Goal: Task Accomplishment & Management: Manage account settings

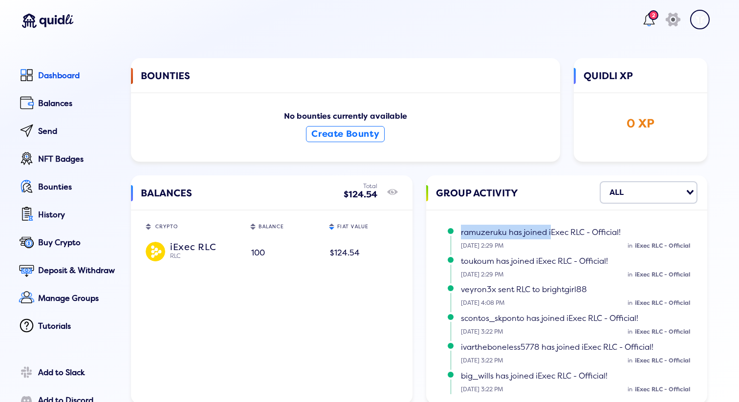
drag, startPoint x: 471, startPoint y: 231, endPoint x: 549, endPoint y: 231, distance: 77.7
click at [549, 231] on span "ramuzeruku has joined iExec RLC - Official!" at bounding box center [541, 233] width 160 height 10
drag, startPoint x: 469, startPoint y: 261, endPoint x: 572, endPoint y: 261, distance: 102.6
click at [566, 261] on span "toukoum has joined iExec RLC - Official!" at bounding box center [534, 262] width 147 height 10
drag, startPoint x: 469, startPoint y: 291, endPoint x: 527, endPoint y: 291, distance: 58.1
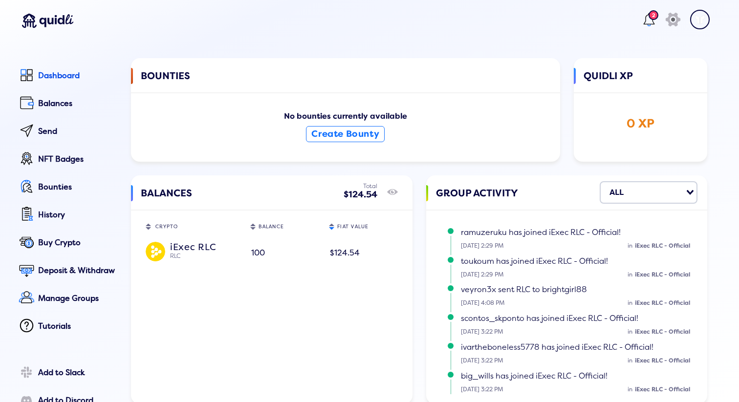
click at [516, 291] on span "veyron3x sent RLC to brightgirl88" at bounding box center [524, 290] width 126 height 10
click at [395, 187] on icon "show/hide" at bounding box center [392, 192] width 11 height 14
click at [393, 188] on icon "show/hide" at bounding box center [392, 192] width 11 height 14
click at [52, 130] on div "Send" at bounding box center [77, 131] width 79 height 9
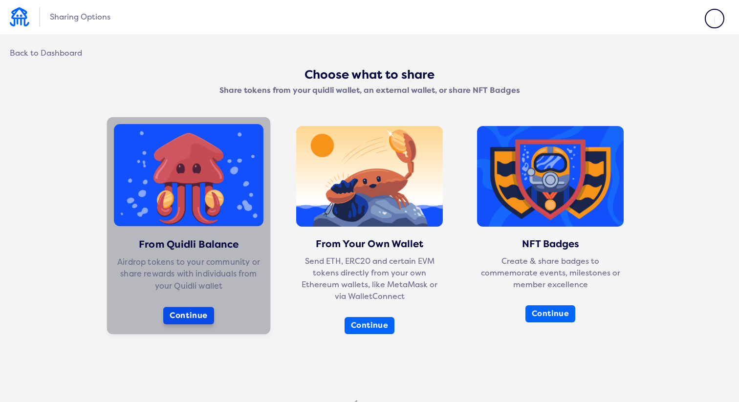
click at [172, 315] on button "Continue" at bounding box center [188, 316] width 51 height 18
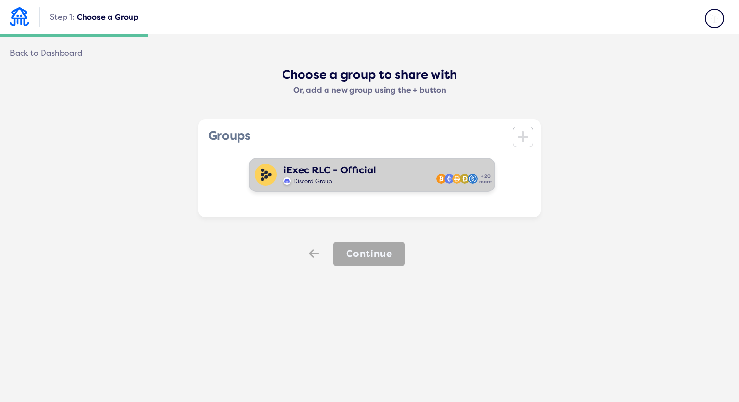
click at [360, 183] on div "Discord Group" at bounding box center [329, 180] width 93 height 9
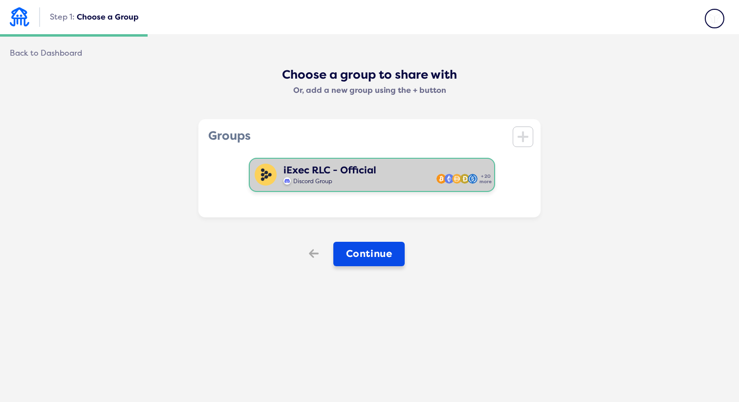
click at [357, 259] on button "Continue" at bounding box center [369, 254] width 72 height 24
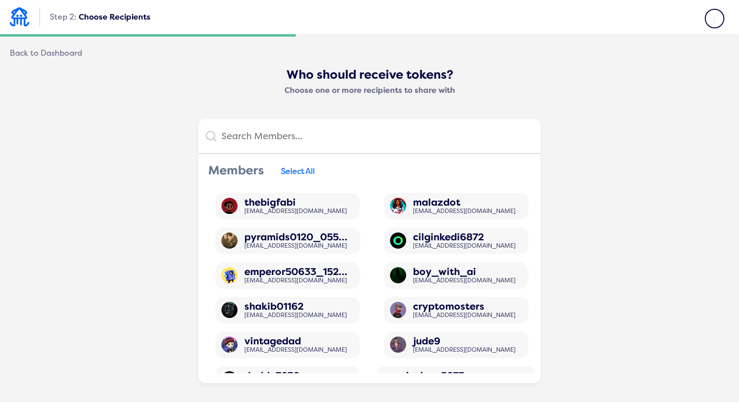
scroll to position [864, 0]
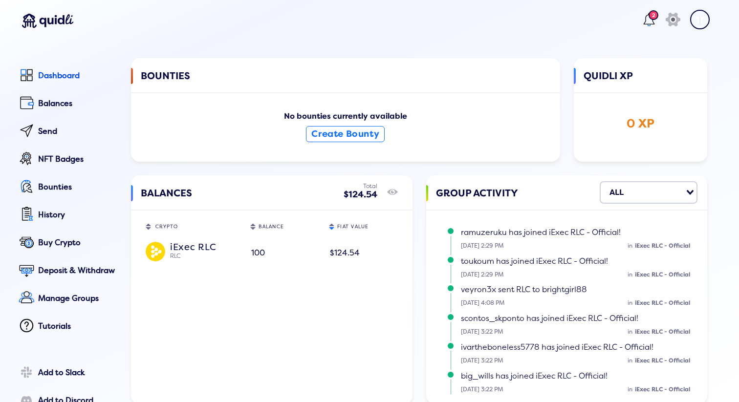
click at [194, 265] on td "iExec RLC RLC" at bounding box center [193, 253] width 105 height 29
click at [202, 245] on div "iExec RLC" at bounding box center [204, 246] width 69 height 9
click at [61, 102] on div "Balances" at bounding box center [77, 103] width 79 height 9
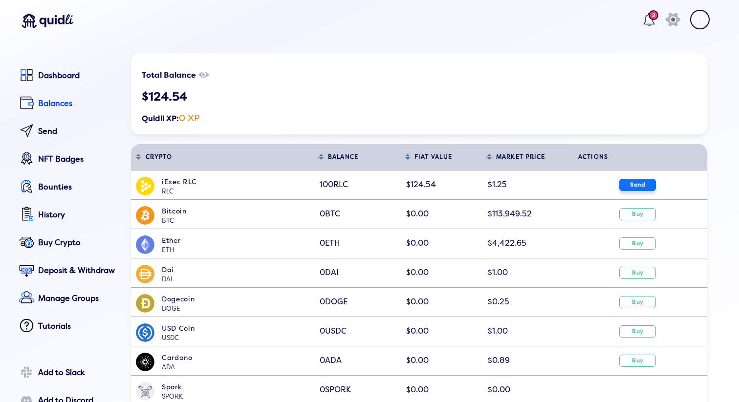
click at [638, 187] on button "Send" at bounding box center [637, 185] width 37 height 12
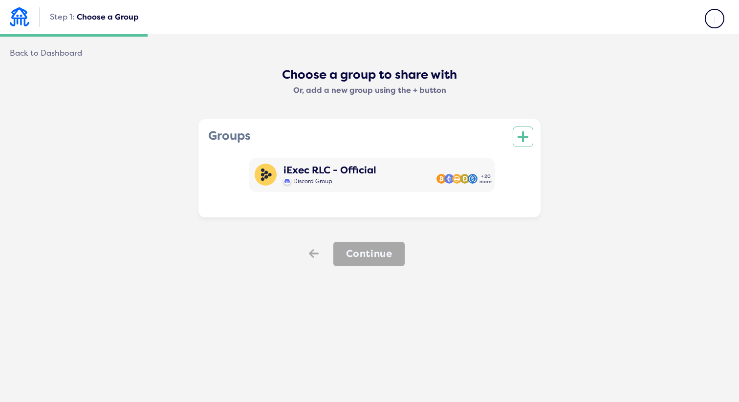
click at [522, 134] on icon at bounding box center [522, 136] width 11 height 11
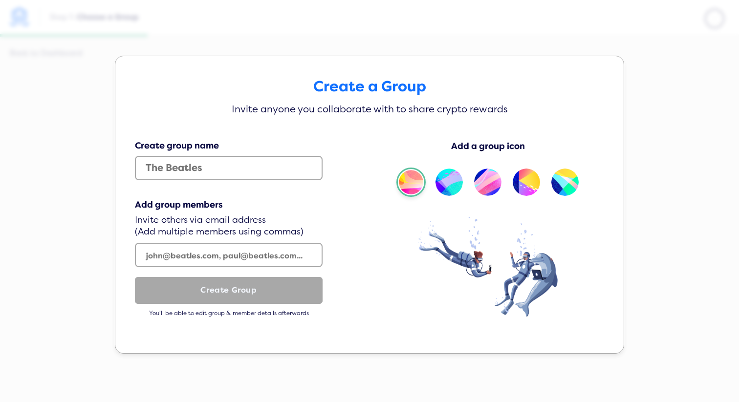
click at [85, 277] on div "Create a Group Invite anyone you collaborate with to share crypto rewards Creat…" at bounding box center [369, 201] width 739 height 402
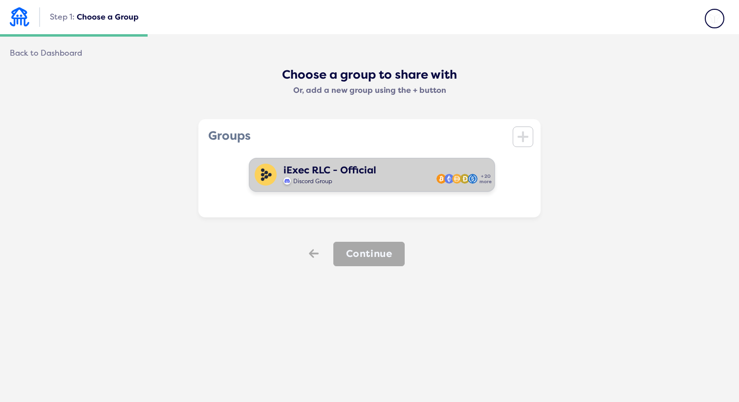
click at [335, 163] on div "iExec RLC - Official Discord Group + 20 more" at bounding box center [372, 175] width 246 height 34
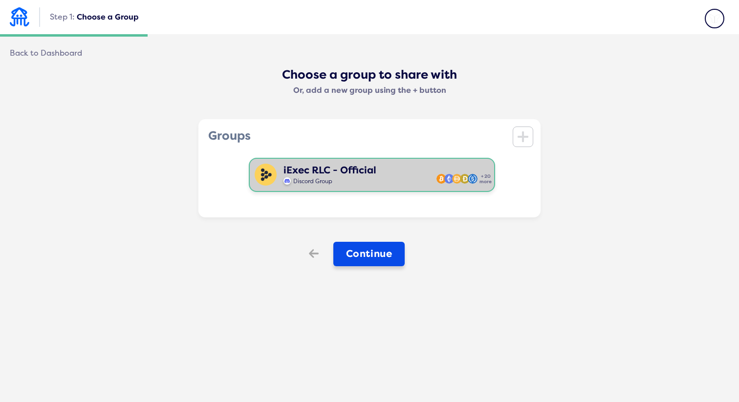
click at [361, 253] on button "Continue" at bounding box center [369, 254] width 72 height 24
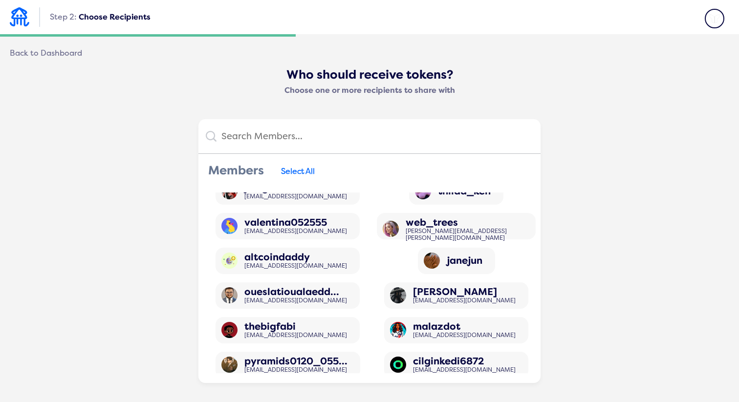
scroll to position [606, 0]
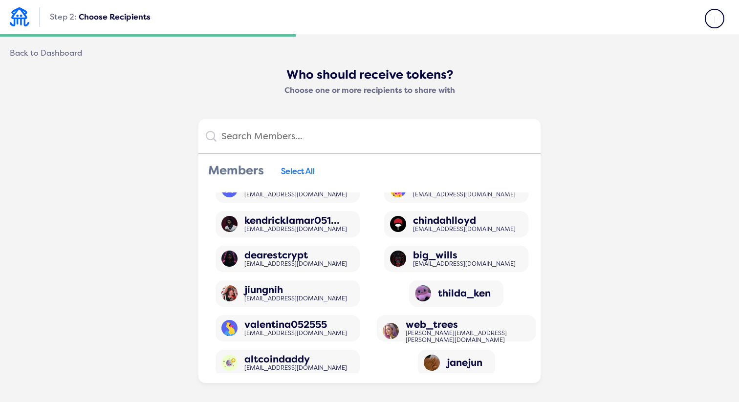
click at [705, 19] on img at bounding box center [715, 19] width 20 height 20
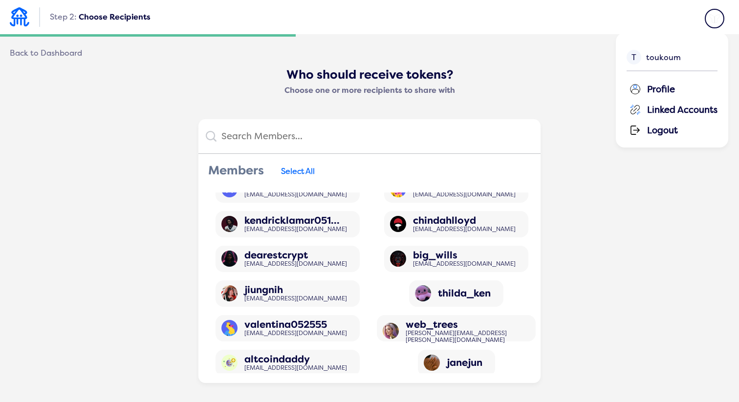
click at [668, 91] on div "Profile" at bounding box center [673, 88] width 88 height 15
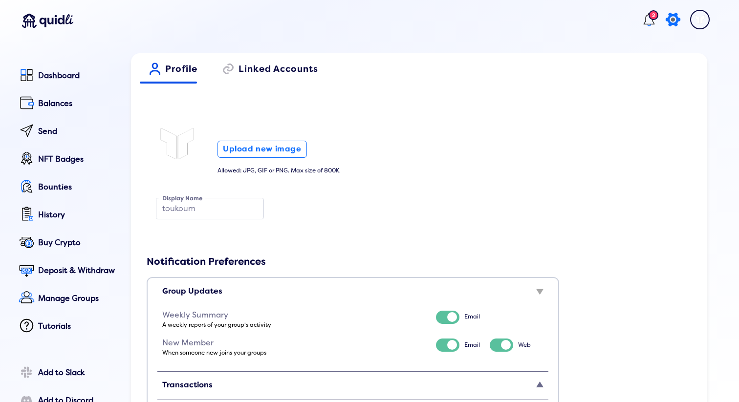
click at [666, 22] on icon "icon" at bounding box center [673, 20] width 22 height 24
click at [581, 133] on div "Global Settings Color Theme Light Dark Wave Deep Dark" at bounding box center [369, 195] width 739 height 402
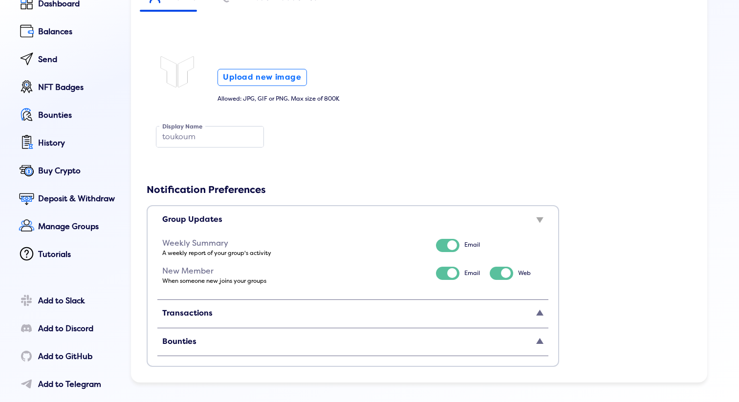
scroll to position [74, 0]
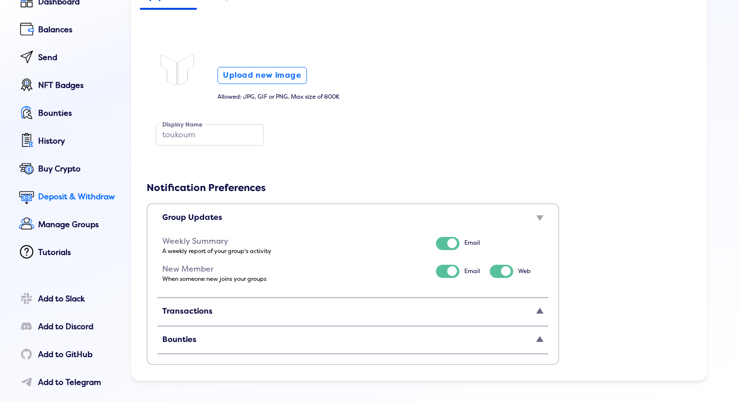
click at [65, 199] on div "Deposit & Withdraw" at bounding box center [77, 197] width 79 height 9
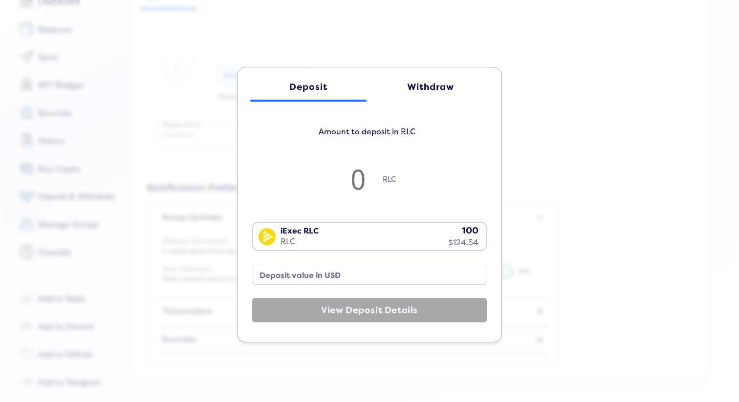
click at [414, 78] on link "Withdraw" at bounding box center [430, 86] width 116 height 29
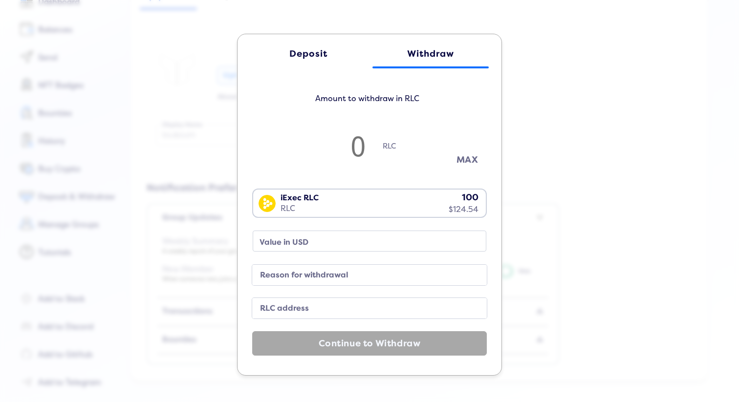
click at [466, 154] on button "MAX" at bounding box center [467, 160] width 49 height 16
type input "99.9"
type input "124.41"
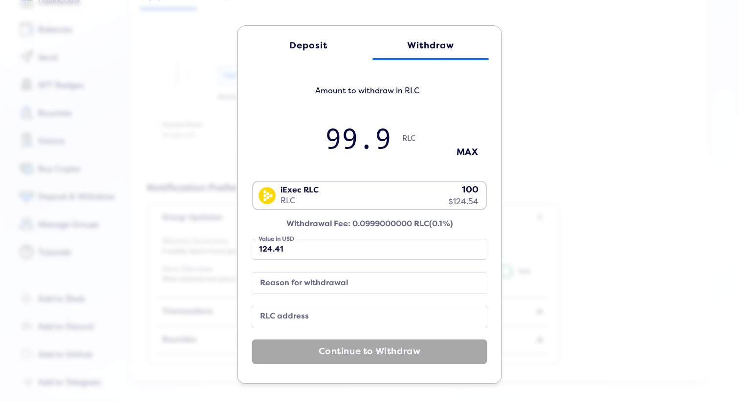
click at [357, 284] on label "Reason for withdrawal" at bounding box center [361, 283] width 211 height 13
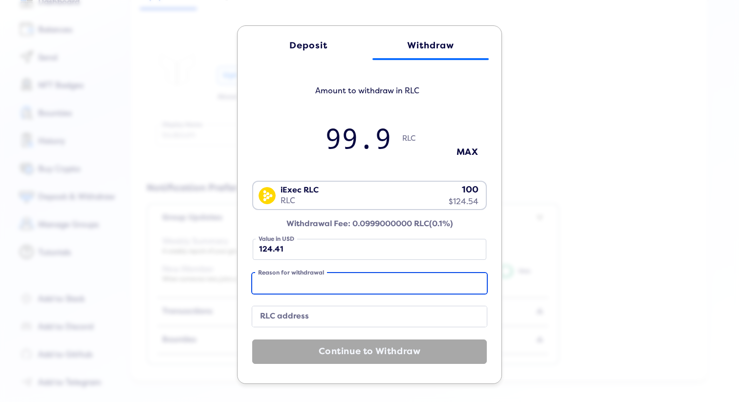
click at [357, 284] on input "Reason for withdrawal" at bounding box center [369, 283] width 235 height 21
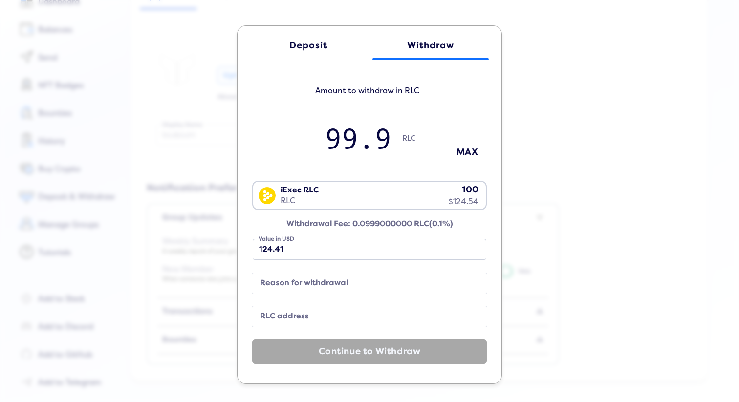
click at [324, 317] on label "RLC address" at bounding box center [361, 316] width 211 height 13
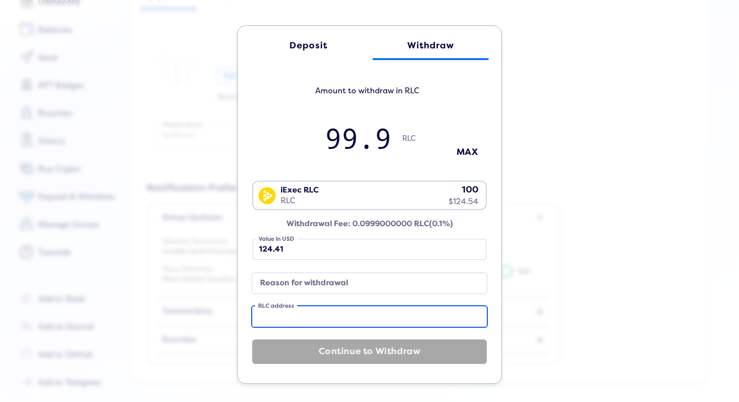
click at [324, 317] on input "RLC address" at bounding box center [369, 316] width 235 height 21
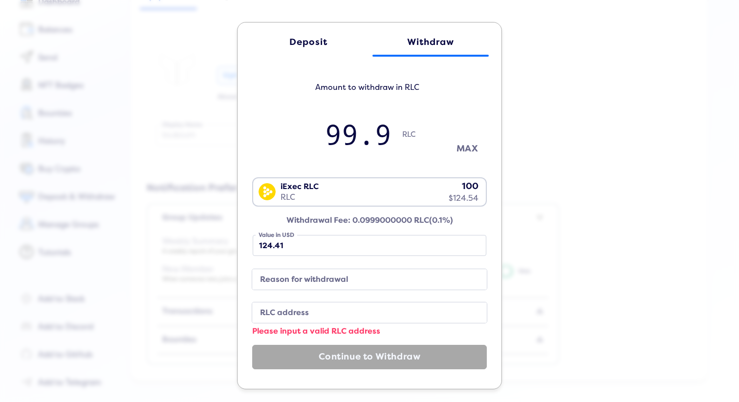
click at [454, 149] on button "MAX" at bounding box center [467, 149] width 49 height 16
click at [459, 149] on button "MAX" at bounding box center [467, 149] width 49 height 16
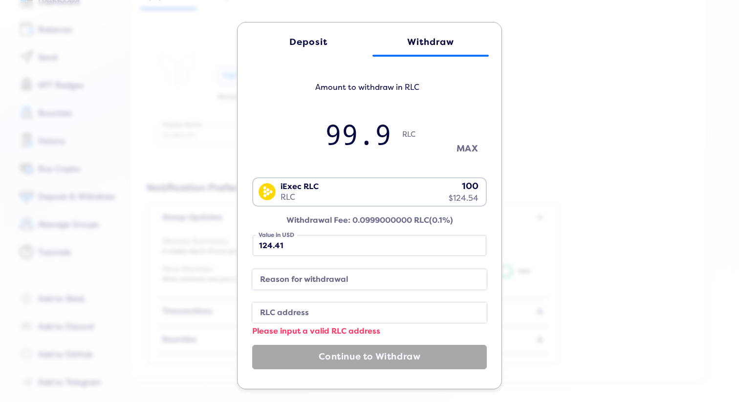
click at [459, 149] on button "MAX" at bounding box center [467, 149] width 49 height 16
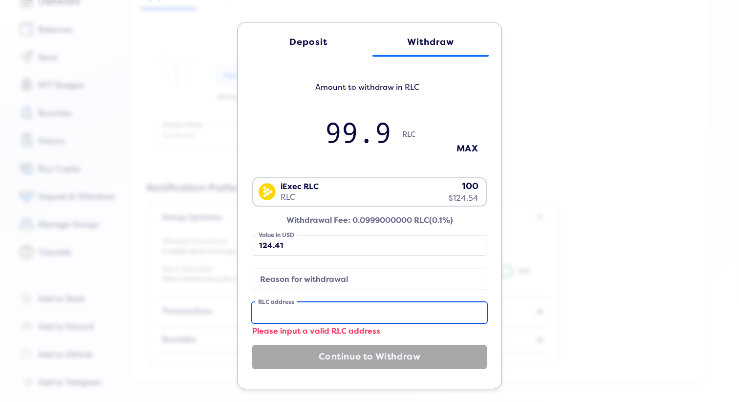
click at [309, 304] on input "RLC address" at bounding box center [369, 312] width 235 height 21
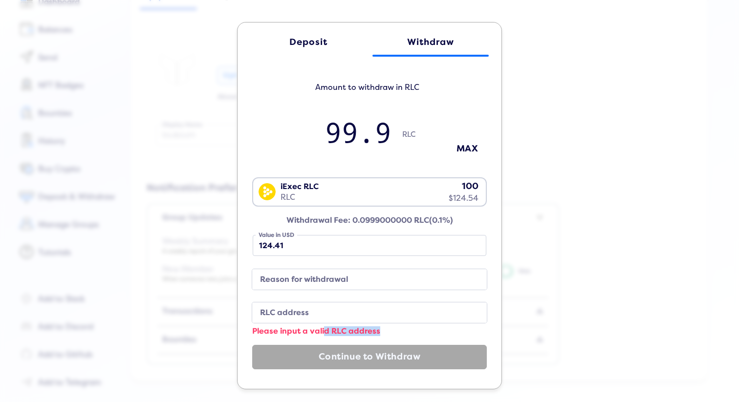
drag, startPoint x: 342, startPoint y: 331, endPoint x: 397, endPoint y: 331, distance: 54.7
click at [377, 331] on div "Please input a valid RLC address" at bounding box center [369, 331] width 235 height 9
click at [291, 315] on label "RLC address" at bounding box center [361, 312] width 211 height 13
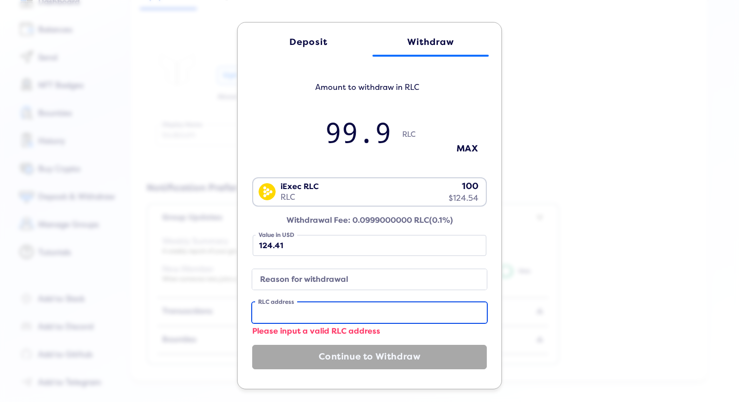
click at [291, 315] on input "RLC address" at bounding box center [369, 312] width 235 height 21
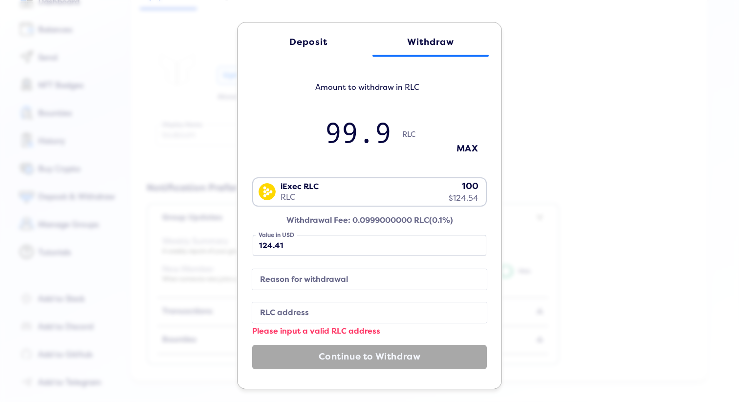
click at [282, 306] on label "RLC address" at bounding box center [361, 312] width 211 height 13
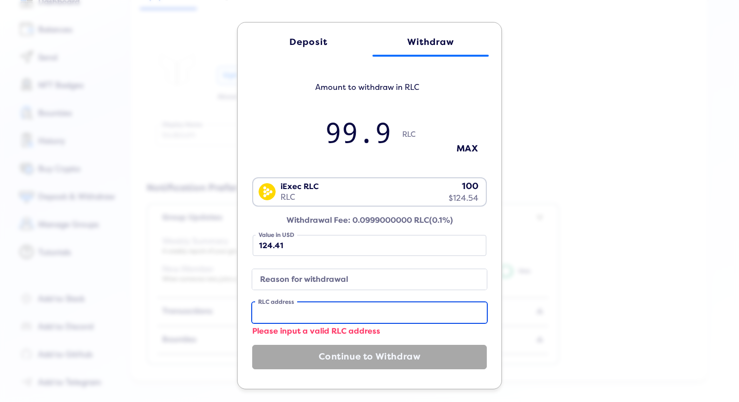
click at [282, 306] on input "RLC address" at bounding box center [369, 312] width 235 height 21
paste input "0xc1c2ee2fbf307149af553898b728fdbcd4886798"
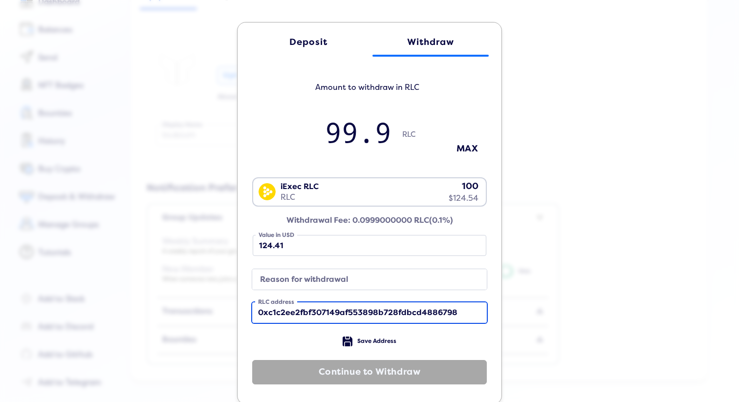
type input "0xc1c2ee2fbf307149af553898b728fdbcd4886798"
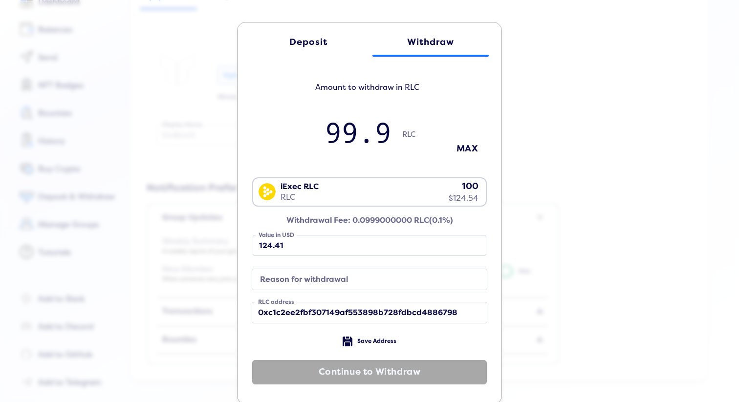
click at [322, 281] on label "Reason for withdrawal" at bounding box center [361, 279] width 211 height 13
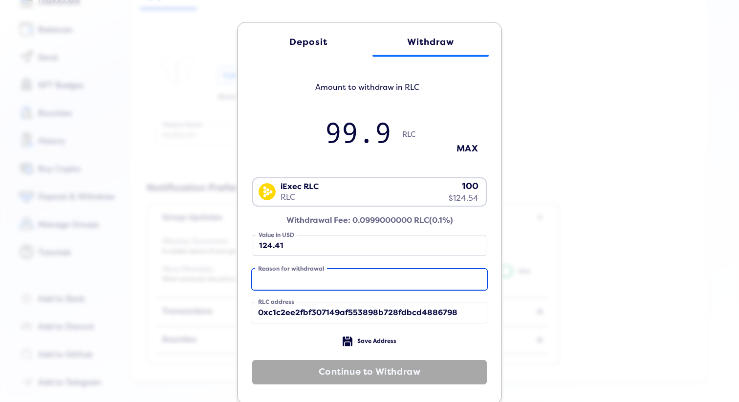
click at [322, 281] on input "Reason for withdrawal" at bounding box center [369, 279] width 235 height 21
type input "dsfsd"
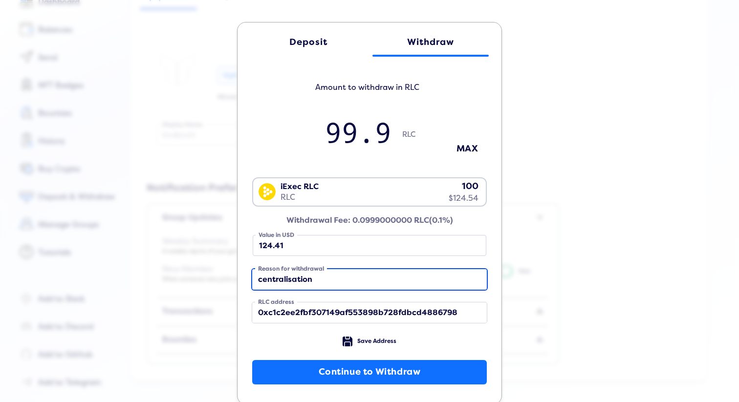
scroll to position [17, 0]
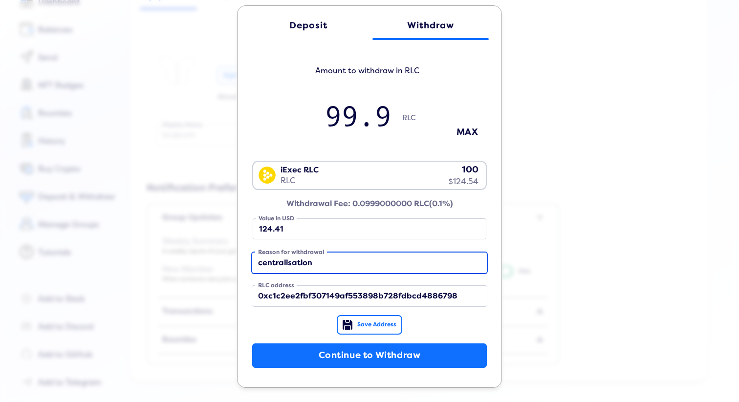
type input "centralisation"
click at [368, 324] on span "Save Address" at bounding box center [376, 325] width 39 height 7
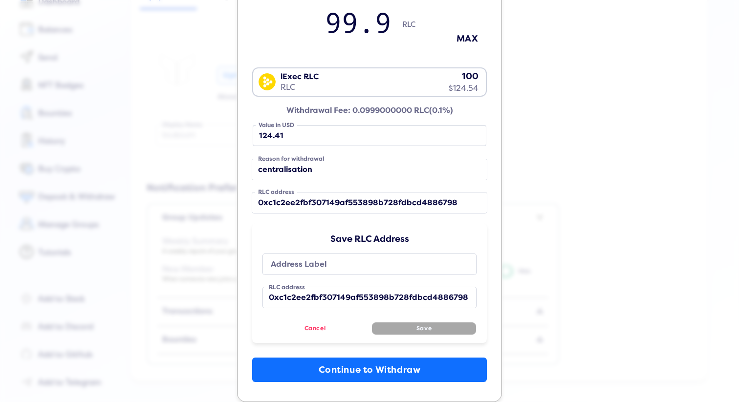
scroll to position [125, 0]
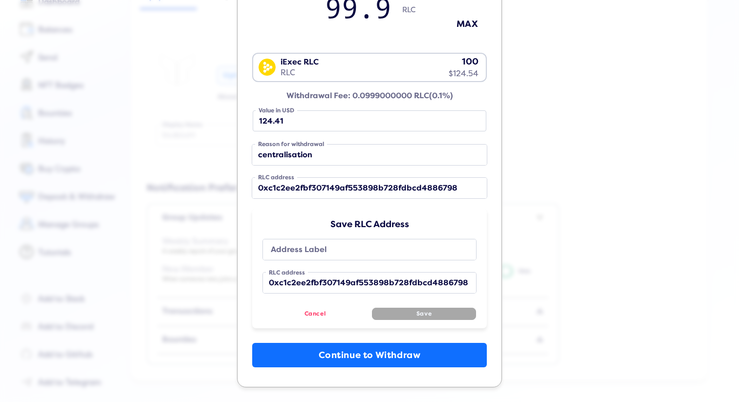
click at [303, 246] on label "Address Label" at bounding box center [363, 249] width 192 height 13
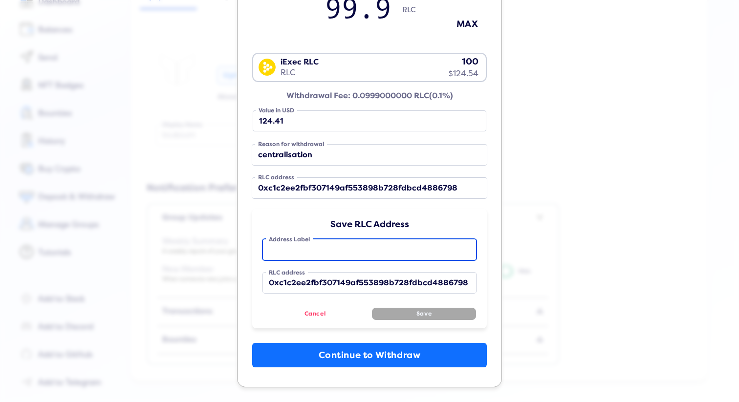
click at [303, 246] on input "Address Label" at bounding box center [369, 249] width 213 height 21
type input "binance"
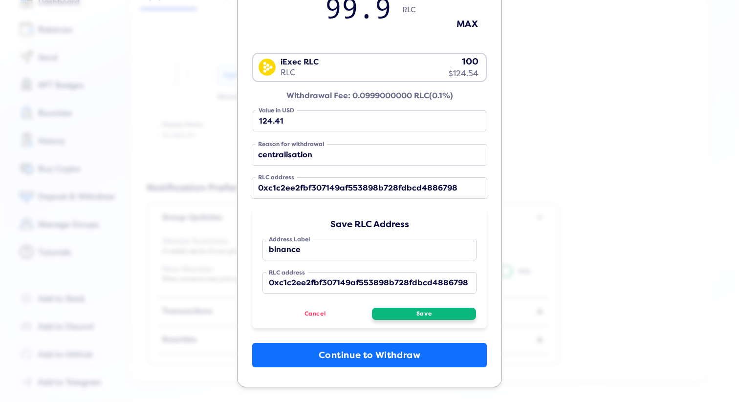
click at [423, 314] on button "Save" at bounding box center [424, 314] width 104 height 12
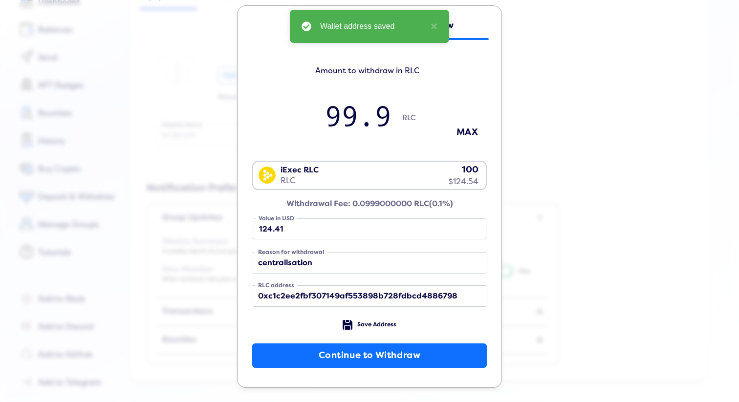
scroll to position [0, 0]
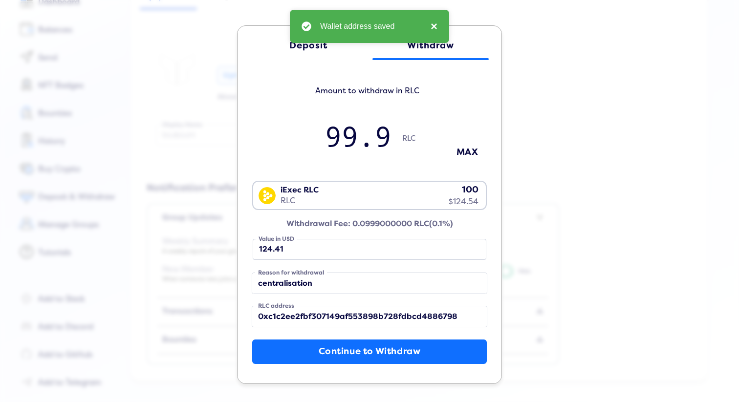
click at [432, 24] on button "×" at bounding box center [432, 27] width 12 height 12
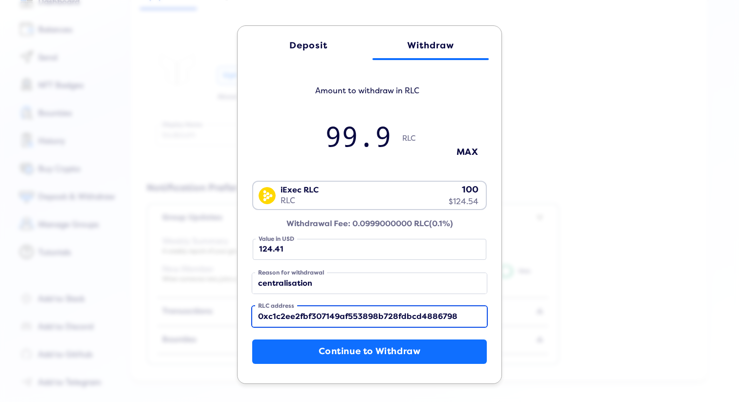
click at [348, 315] on input "0xc1c2ee2fbf307149af553898b728fdbcd4886798" at bounding box center [369, 316] width 235 height 21
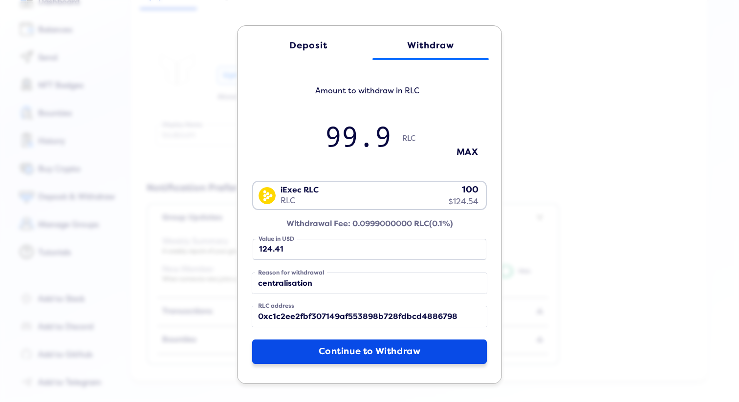
click at [348, 351] on button "Continue to Withdraw" at bounding box center [369, 352] width 235 height 24
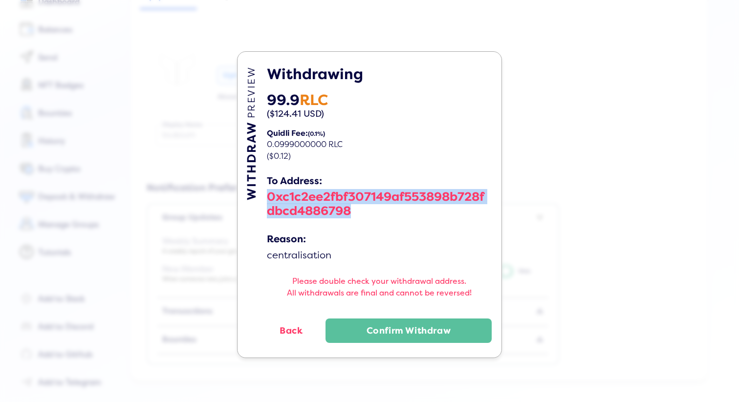
drag, startPoint x: 361, startPoint y: 208, endPoint x: 266, endPoint y: 200, distance: 95.2
click at [267, 200] on div "0xc1c2ee2fbf307149af553898b728fdbcd4886798" at bounding box center [379, 204] width 225 height 30
copy div "0xc1c2ee2fbf307149af553898b728fdbcd4886798"
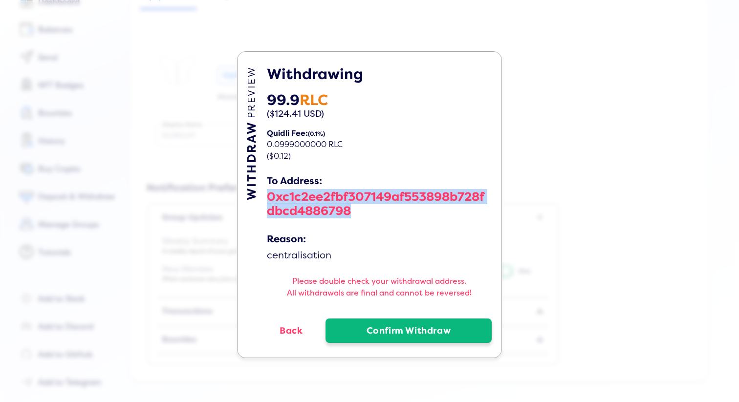
click at [391, 333] on button "Confirm Withdraw" at bounding box center [408, 331] width 166 height 24
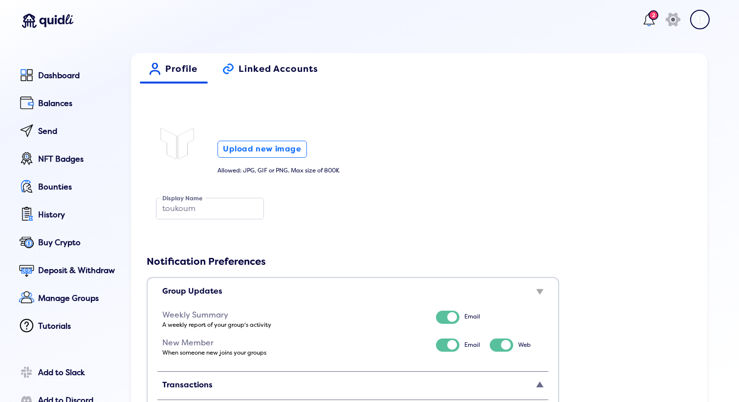
click at [268, 72] on span "Linked Accounts" at bounding box center [278, 72] width 80 height 17
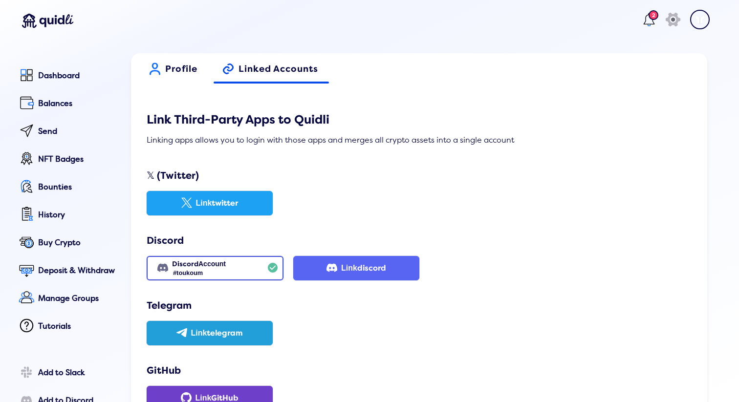
click at [170, 65] on span "Profile" at bounding box center [181, 72] width 32 height 17
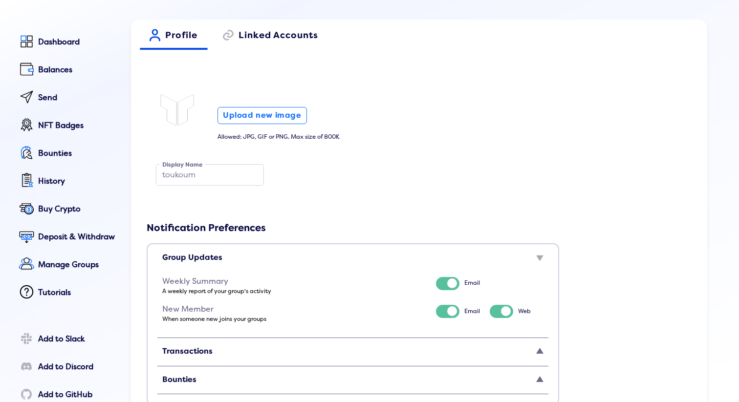
scroll to position [31, 0]
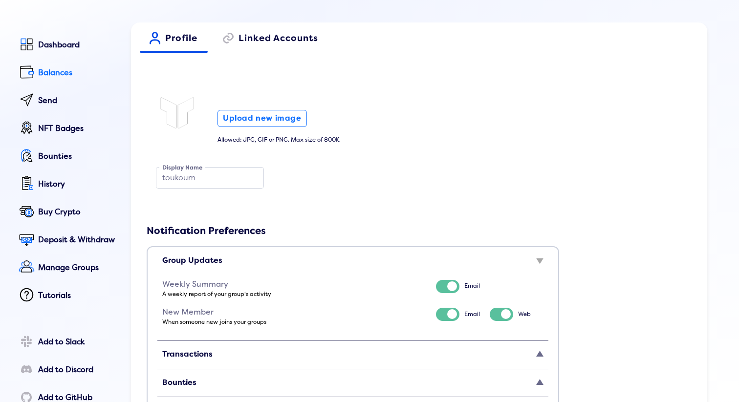
click at [47, 75] on div "Balances" at bounding box center [77, 72] width 79 height 9
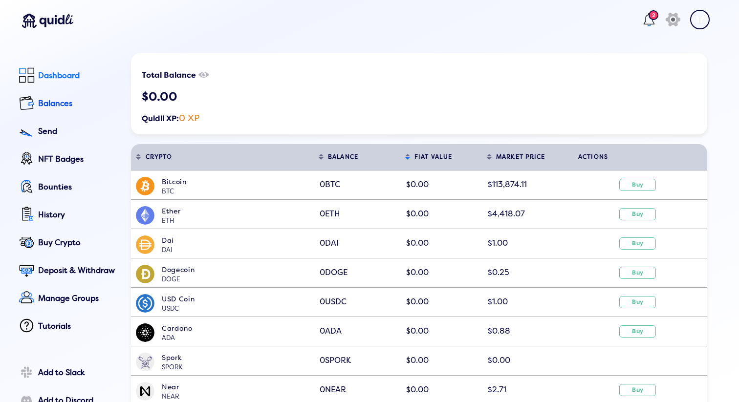
click at [58, 69] on link "Dashboard" at bounding box center [66, 76] width 101 height 22
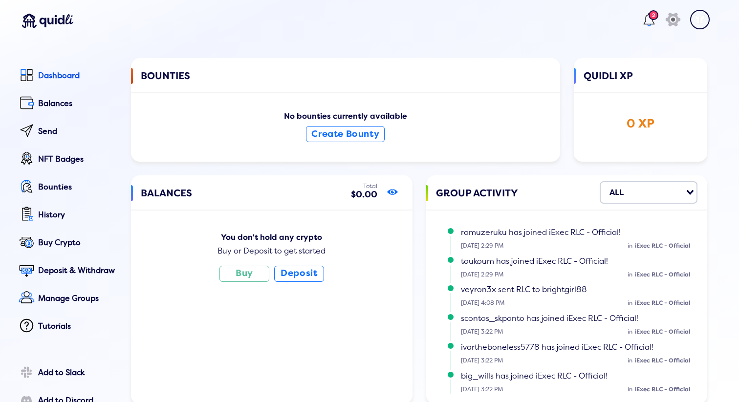
click at [394, 190] on icon at bounding box center [392, 192] width 11 height 6
click at [394, 193] on icon "show/hide" at bounding box center [392, 192] width 11 height 14
click at [277, 248] on div "Buy or Deposit to get started" at bounding box center [272, 251] width 262 height 9
click at [540, 238] on p "ramuzeruku has joined iExec RLC - Official!" at bounding box center [578, 232] width 235 height 15
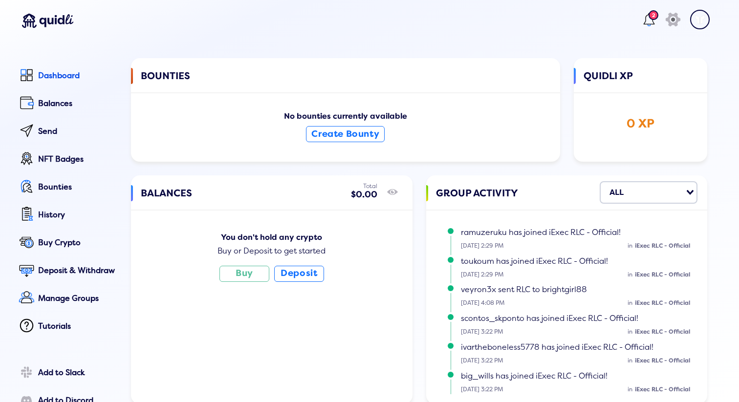
click at [517, 227] on p "ramuzeruku has joined iExec RLC - Official!" at bounding box center [578, 232] width 235 height 15
click at [510, 233] on span "ramuzeruku has joined iExec RLC - Official!" at bounding box center [541, 233] width 160 height 10
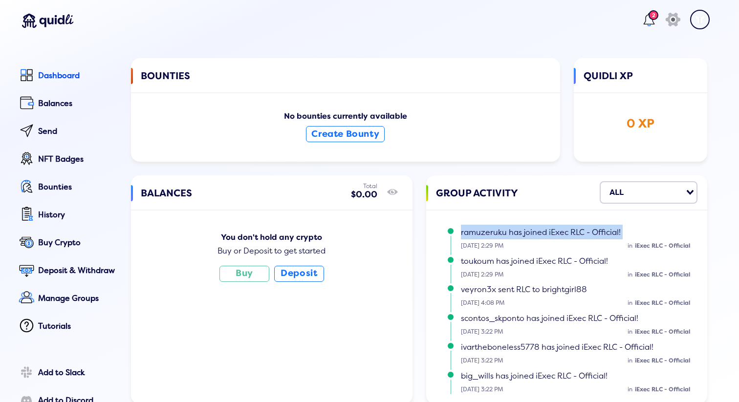
click at [530, 236] on span "ramuzeruku has joined iExec RLC - Official!" at bounding box center [541, 233] width 160 height 10
click at [663, 21] on icon "icon" at bounding box center [673, 20] width 22 height 24
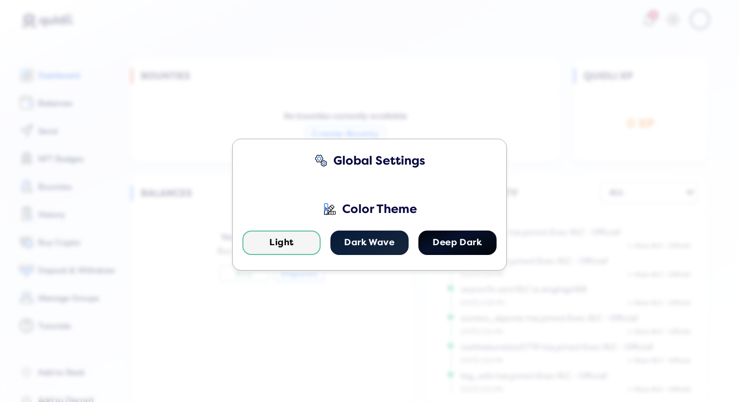
click at [485, 108] on div "Global Settings Color Theme Light Dark Wave Deep Dark" at bounding box center [369, 201] width 739 height 402
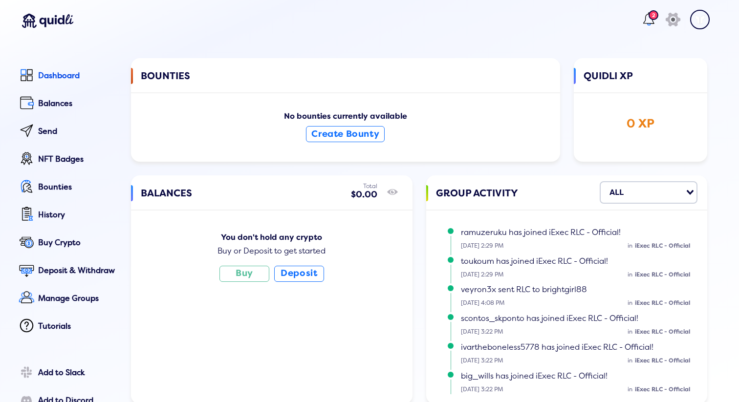
click at [641, 24] on lord-icon at bounding box center [649, 20] width 16 height 16
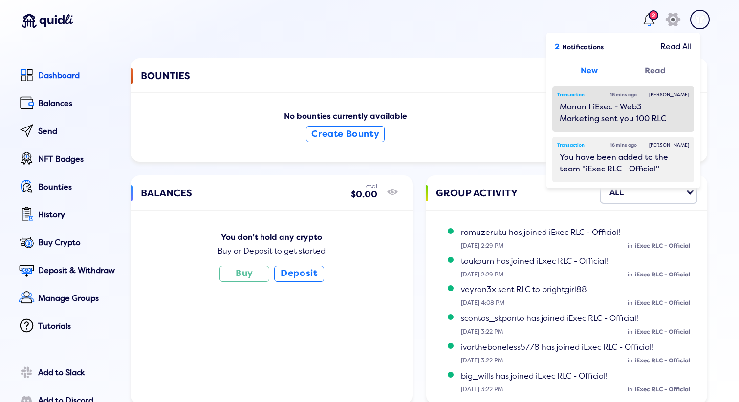
click at [587, 108] on div "Manon I iExec - Web3 Marketing sent you 100 RLC" at bounding box center [623, 112] width 127 height 23
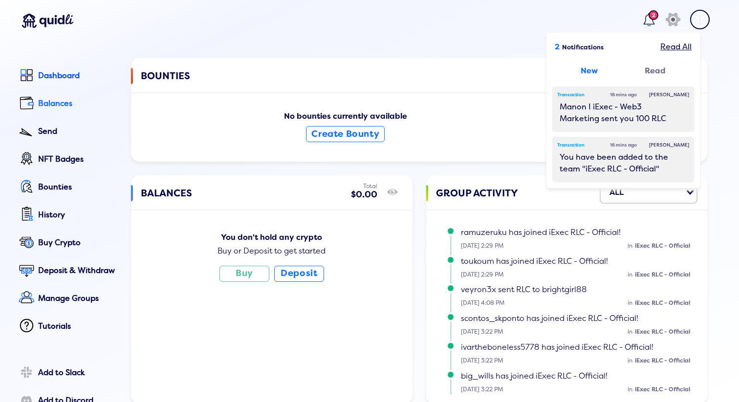
click at [65, 97] on link "Balances" at bounding box center [66, 104] width 101 height 22
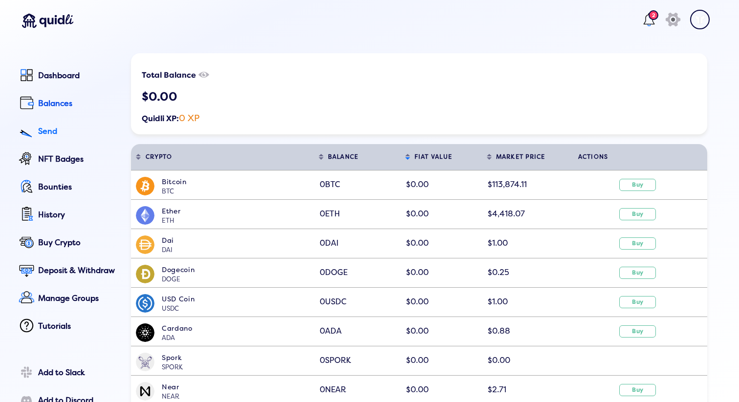
click at [55, 129] on div "Send" at bounding box center [77, 131] width 79 height 9
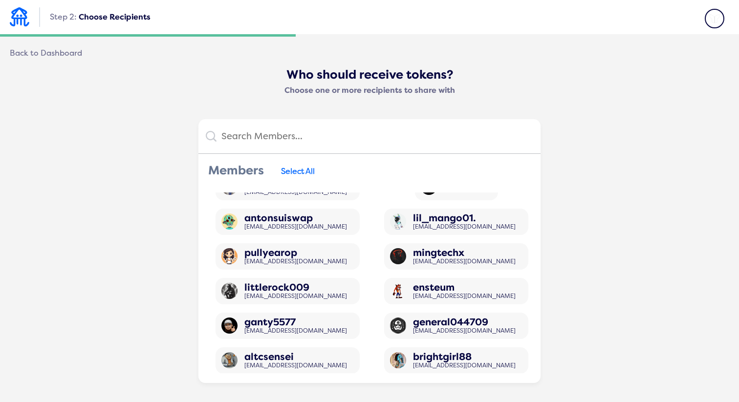
scroll to position [3747, 0]
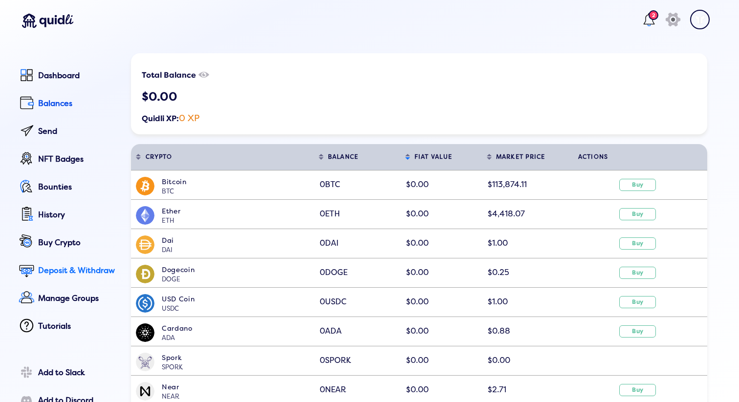
click at [64, 266] on div "Deposit & Withdraw" at bounding box center [77, 270] width 79 height 9
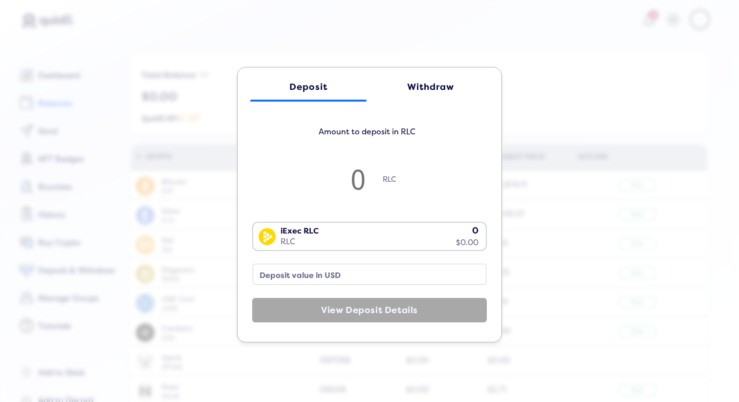
click at [442, 84] on div "Withdraw" at bounding box center [430, 87] width 97 height 10
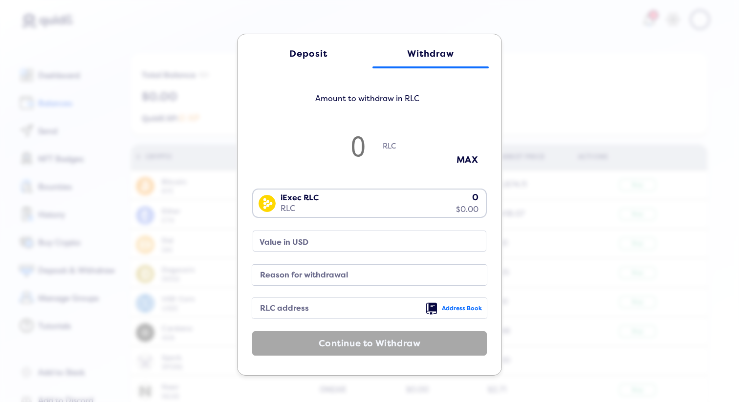
click at [434, 308] on div "icon" at bounding box center [434, 309] width 16 height 16
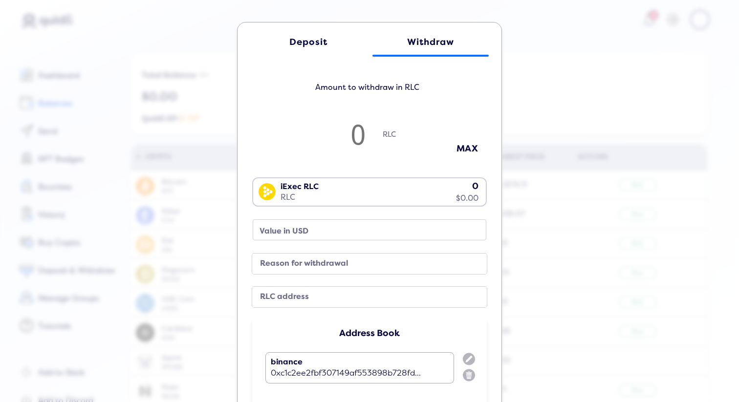
click at [366, 139] on input "number" at bounding box center [358, 134] width 49 height 32
click at [215, 177] on div "Deposit Withdraw Amount to withdraw in RLC RLC MAX iExec RLC RLC 0 $0.00 Loadin…" at bounding box center [369, 201] width 739 height 402
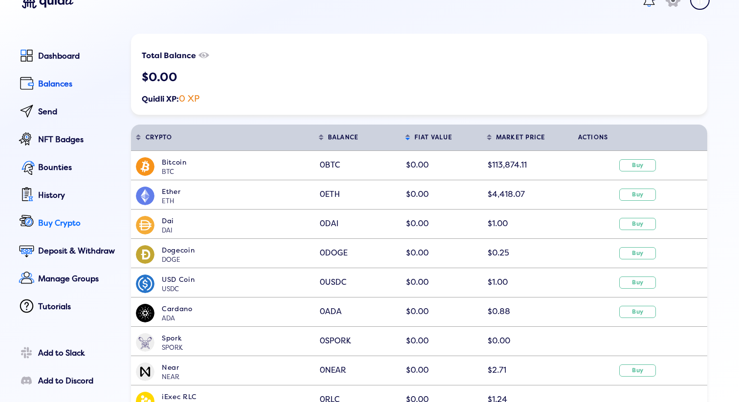
scroll to position [21, 0]
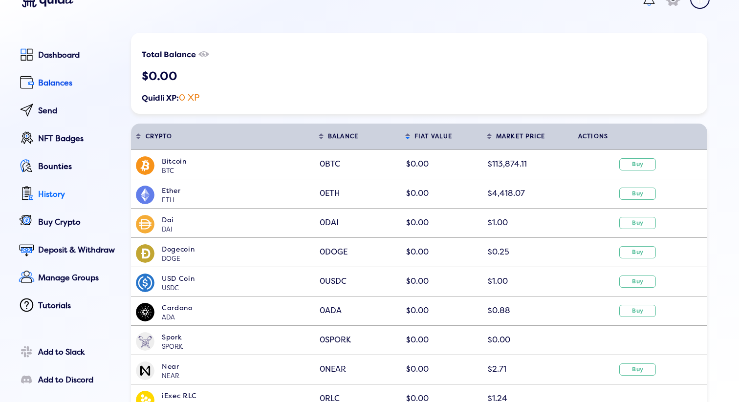
click at [55, 190] on div "History" at bounding box center [77, 194] width 79 height 9
select select "50"
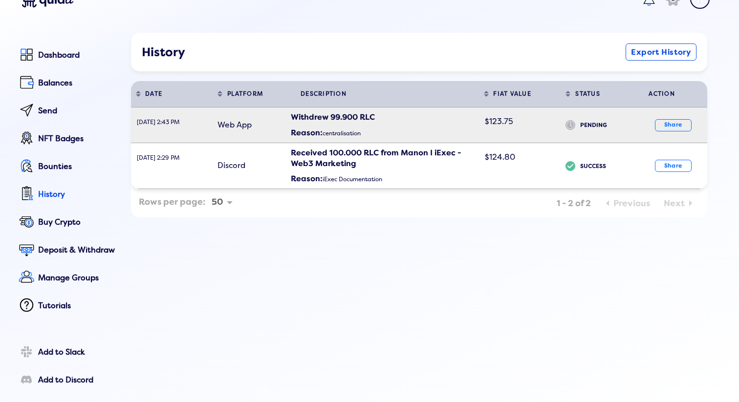
click at [421, 116] on div "Withdrew 99.900 RLC" at bounding box center [385, 117] width 188 height 11
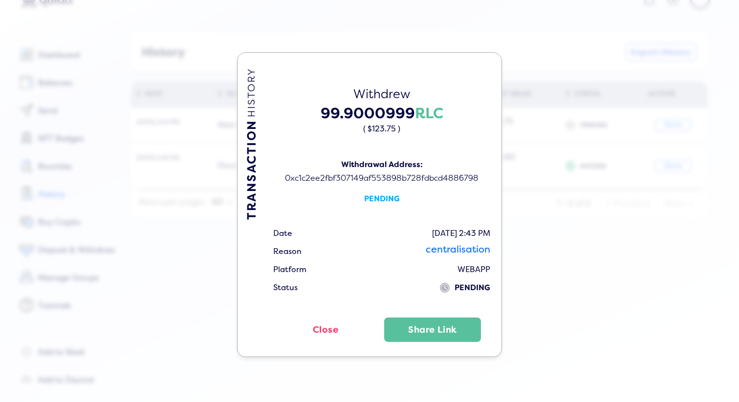
click at [469, 285] on span "PENDING" at bounding box center [472, 287] width 36 height 5
click at [461, 287] on span "PENDING" at bounding box center [472, 287] width 36 height 5
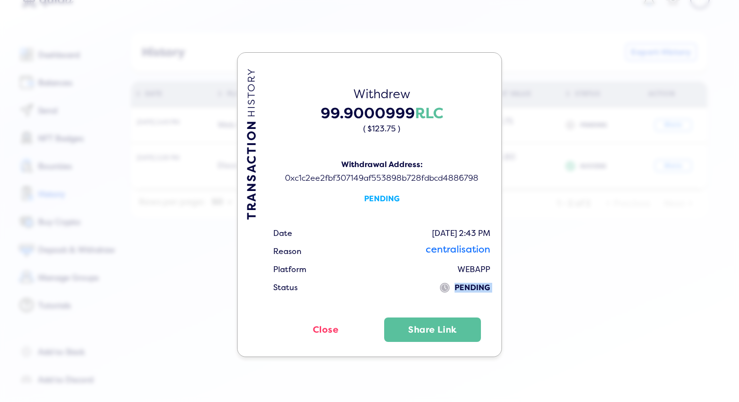
click at [461, 287] on span "PENDING" at bounding box center [472, 287] width 36 height 5
click at [474, 287] on span "PENDING" at bounding box center [472, 287] width 36 height 5
click at [486, 339] on div "Close Share Link" at bounding box center [382, 330] width 220 height 24
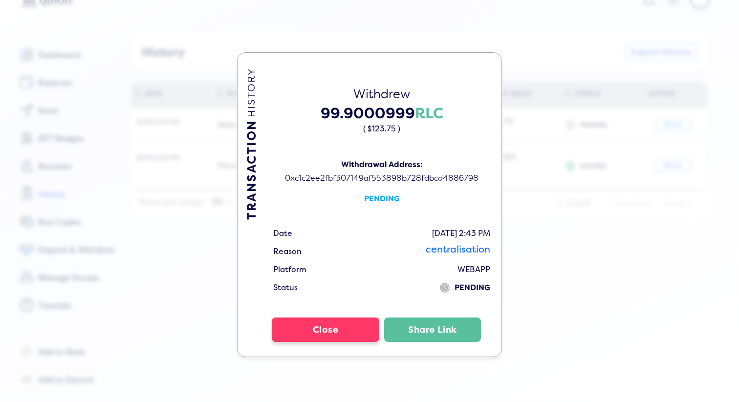
click at [323, 338] on button "Close" at bounding box center [326, 330] width 108 height 24
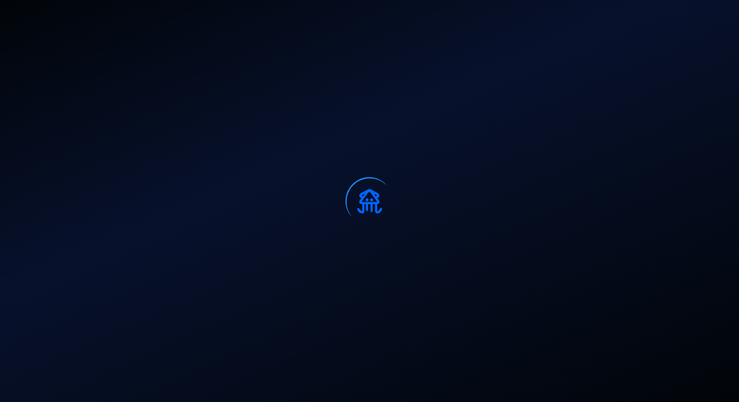
select select "50"
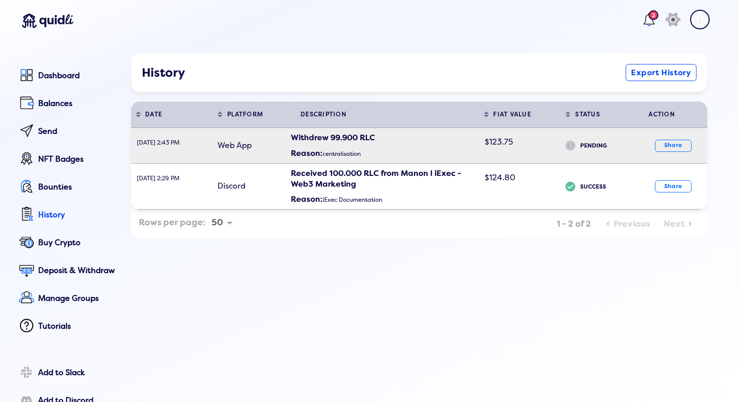
click at [591, 143] on b "PENDING" at bounding box center [607, 148] width 54 height 19
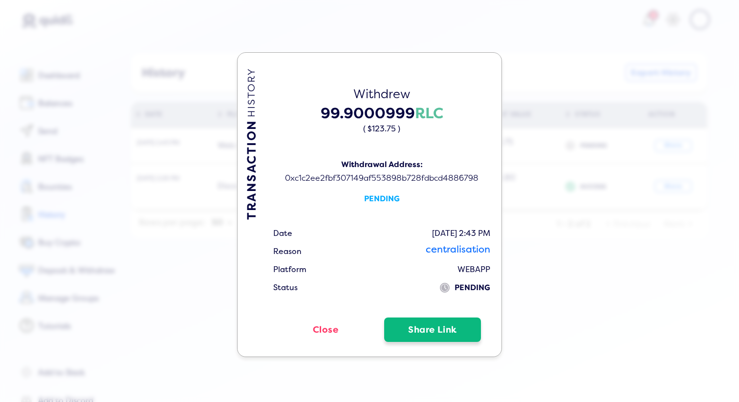
click at [414, 336] on button "Share Link" at bounding box center [432, 330] width 97 height 24
click at [495, 354] on div "TRANSACTION HISTORY Withdrew 99.9000999 RLC ( $123.75 ) Withdrawal Address: 0xc…" at bounding box center [369, 204] width 265 height 305
click at [459, 252] on td "centralisation" at bounding box center [457, 252] width 65 height 18
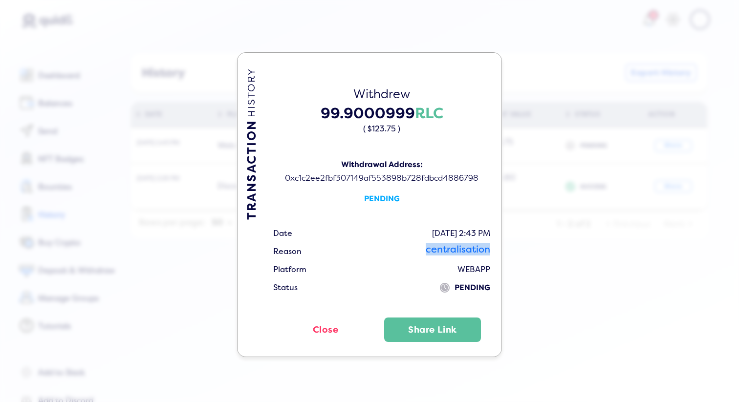
click at [459, 252] on td "centralisation" at bounding box center [457, 252] width 65 height 18
click at [584, 229] on div "TRANSACTION HISTORY Withdrew 99.9000999 RLC ( $123.75 ) Withdrawal Address: 0xc…" at bounding box center [369, 201] width 739 height 402
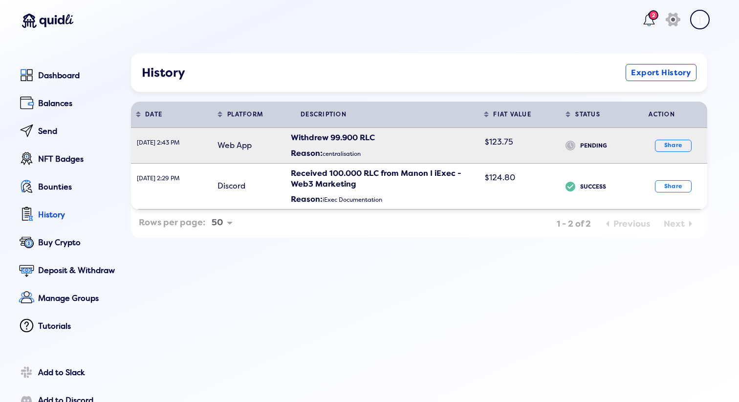
click at [492, 141] on span "$123.75" at bounding box center [499, 142] width 28 height 10
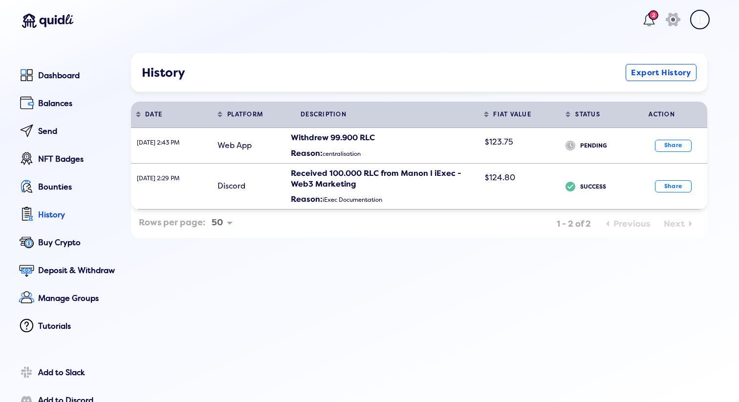
click at [542, 176] on div "TRANSACTION HISTORY Withdrew 99.9000999 RLC ( $123.75 ) Withdrawal Address: 0xc…" at bounding box center [369, 195] width 739 height 402
click at [394, 327] on div "History Export History DATE Sort table by DATE in descending order PLATFORM Sor…" at bounding box center [419, 273] width 576 height 441
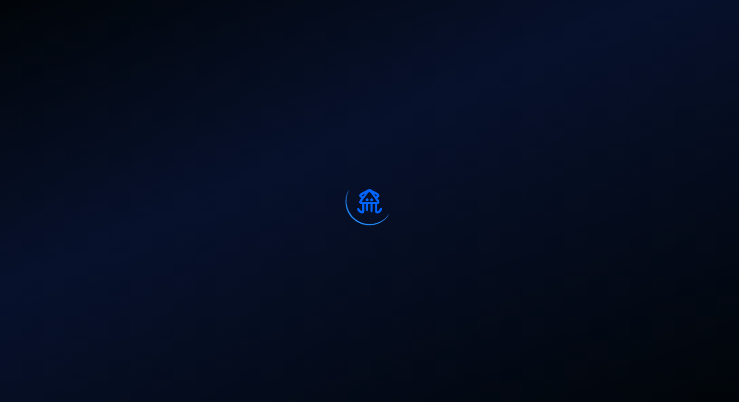
select select "50"
